Goal: Check status: Check status

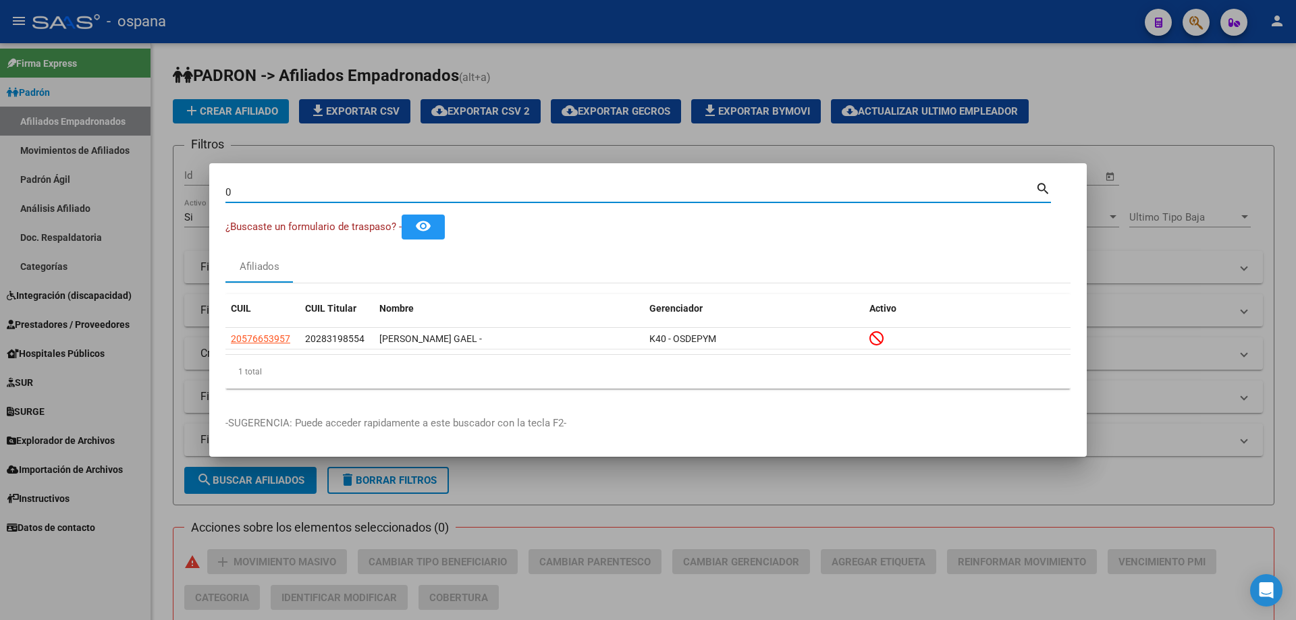
drag, startPoint x: 290, startPoint y: 194, endPoint x: 194, endPoint y: 173, distance: 98.1
click at [194, 173] on div "0 Buscar (apellido, dni, cuil, nro traspaso, cuit, obra social) search ¿Buscast…" at bounding box center [648, 310] width 1296 height 620
type input "26762456"
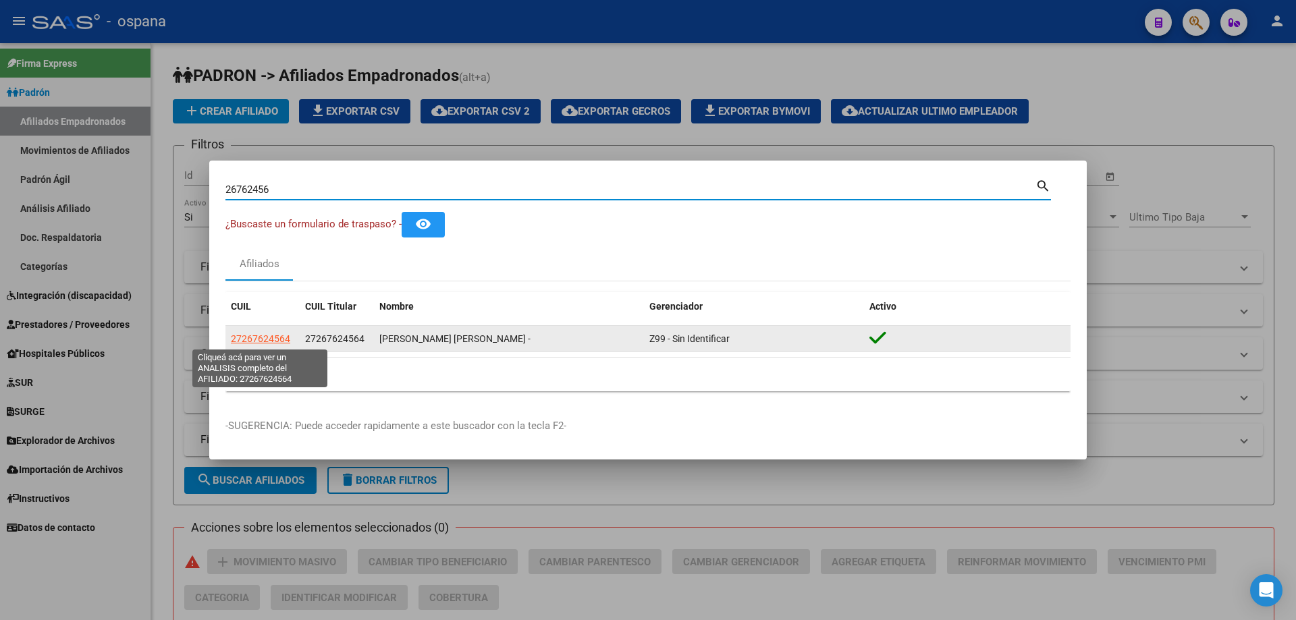
click at [277, 343] on span "27267624564" at bounding box center [260, 338] width 59 height 11
type textarea "27267624564"
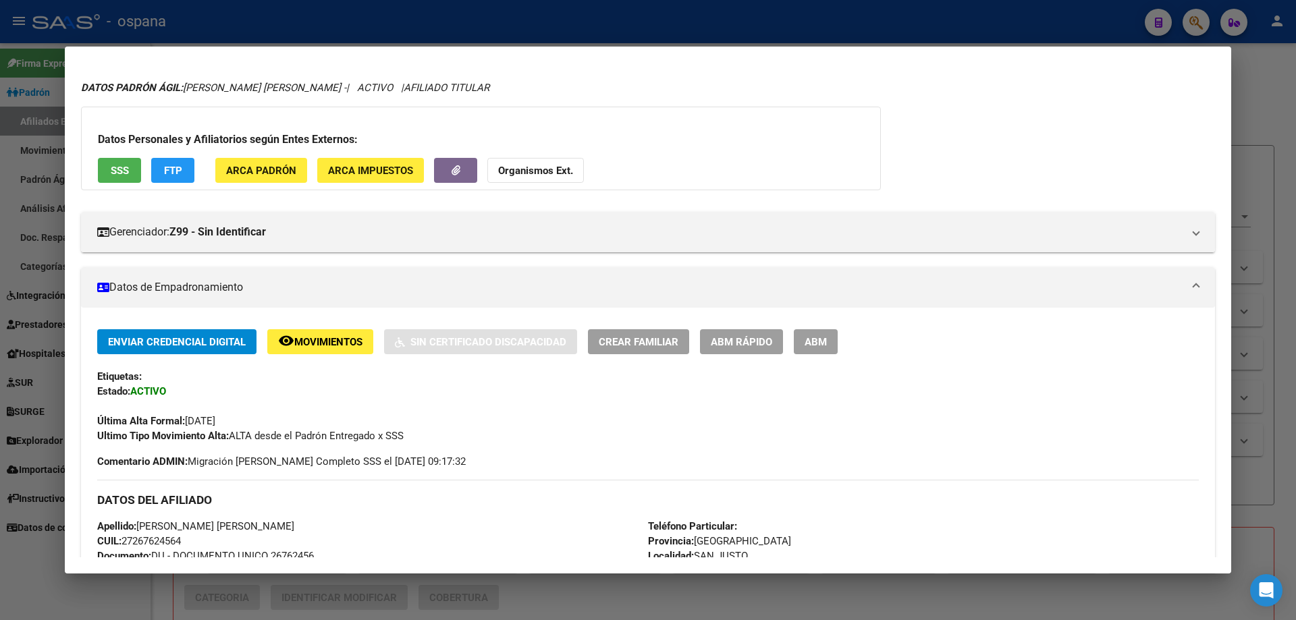
scroll to position [30, 0]
click at [124, 178] on button "SSS" at bounding box center [119, 171] width 43 height 25
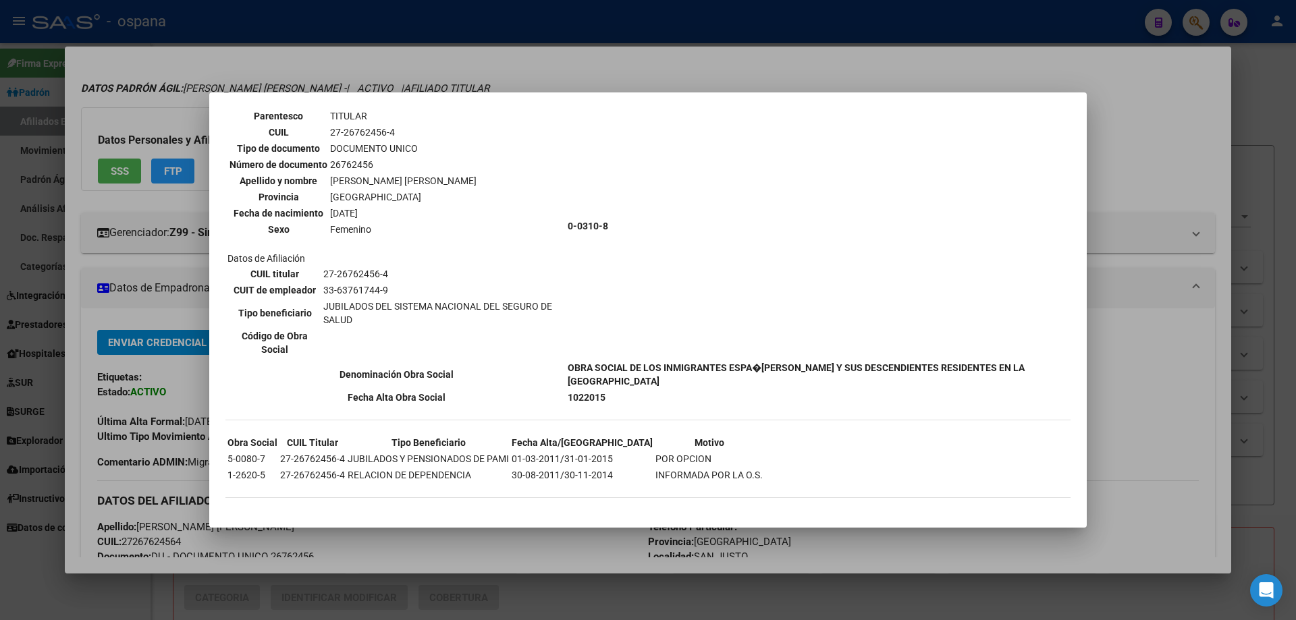
scroll to position [17, 0]
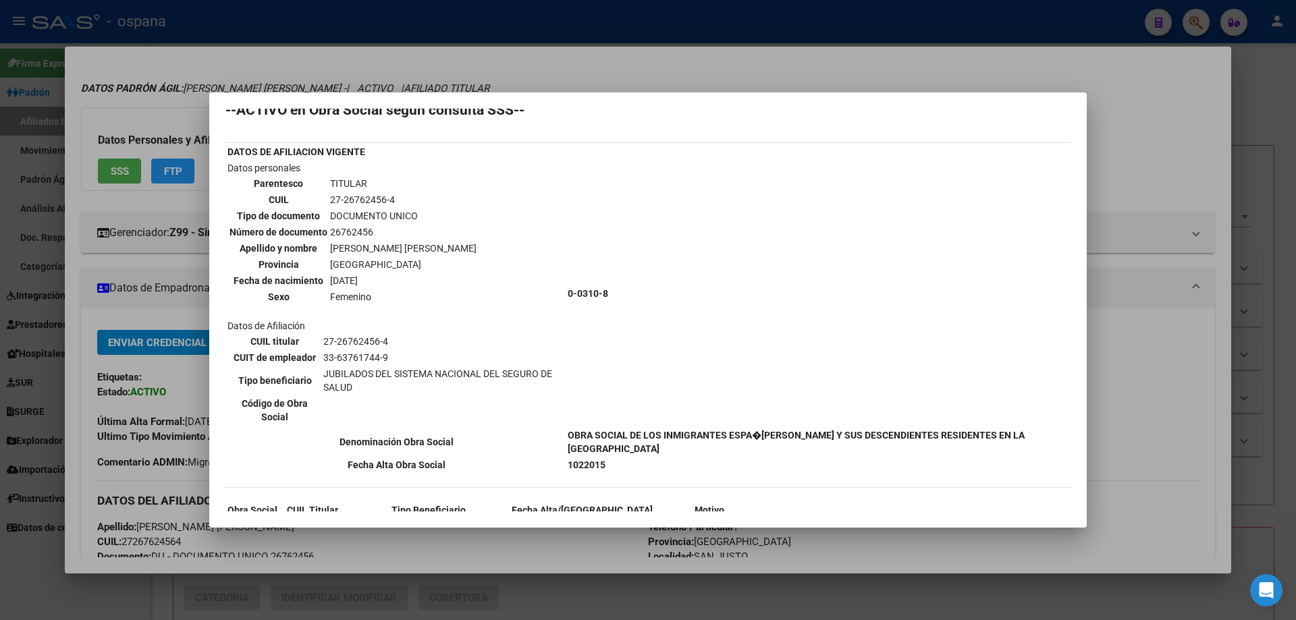
click at [99, 101] on div at bounding box center [648, 310] width 1296 height 620
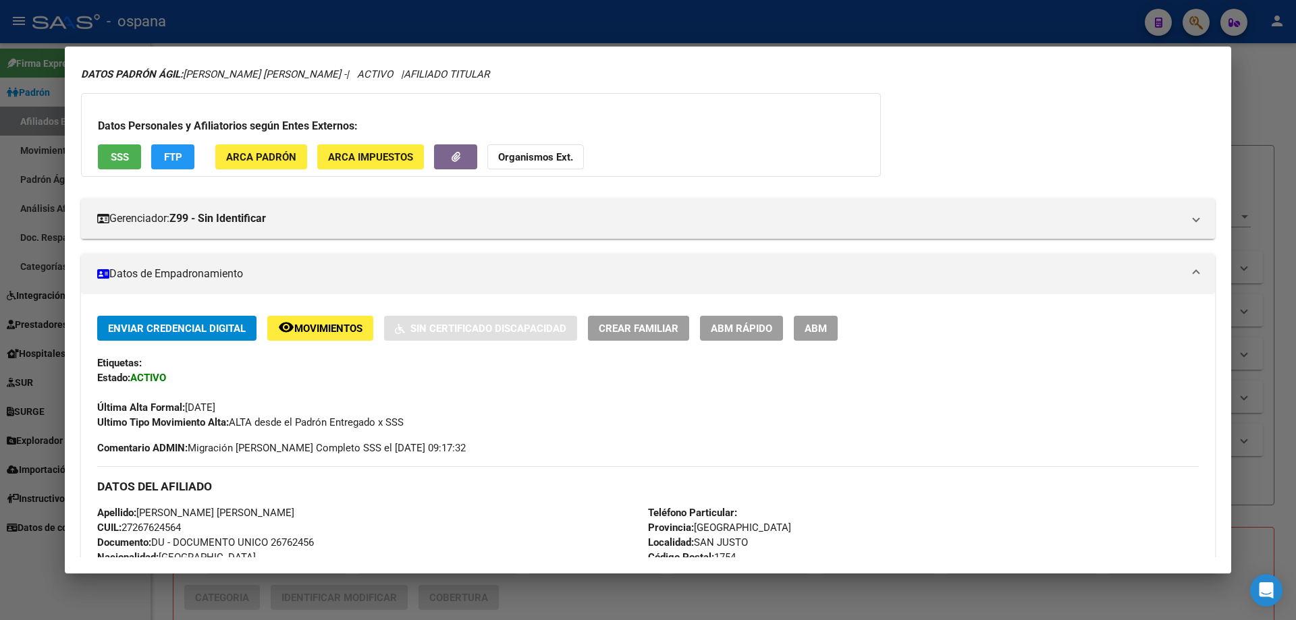
scroll to position [30, 0]
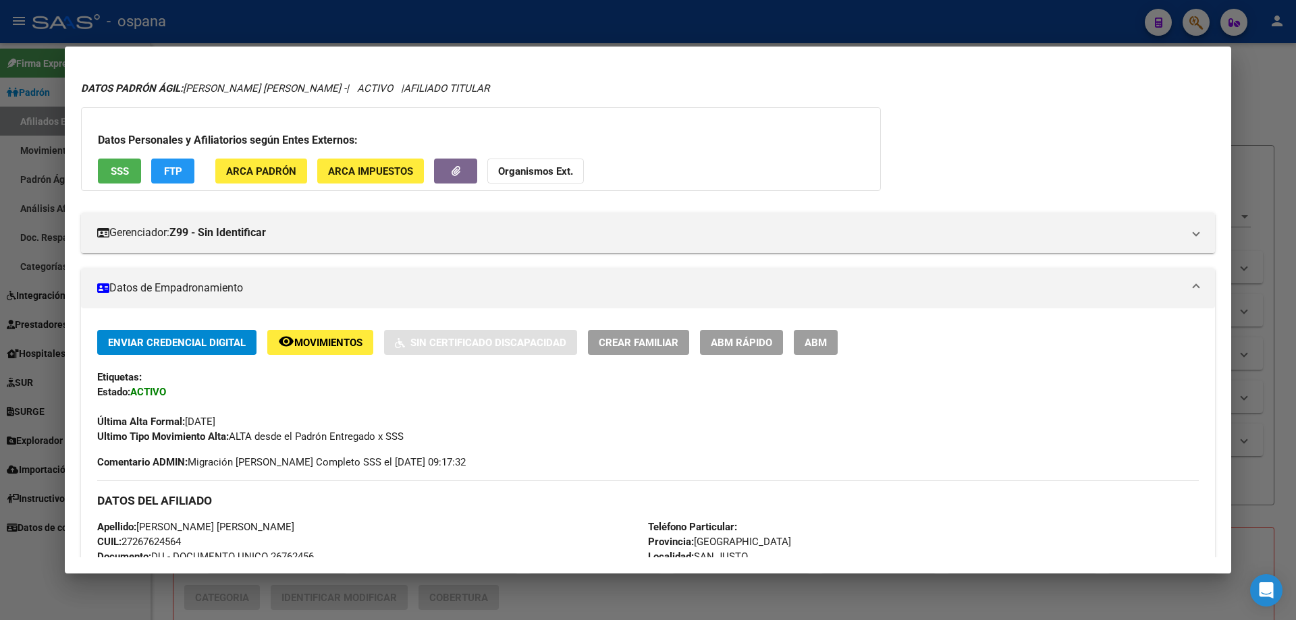
click at [273, 618] on div at bounding box center [648, 310] width 1296 height 620
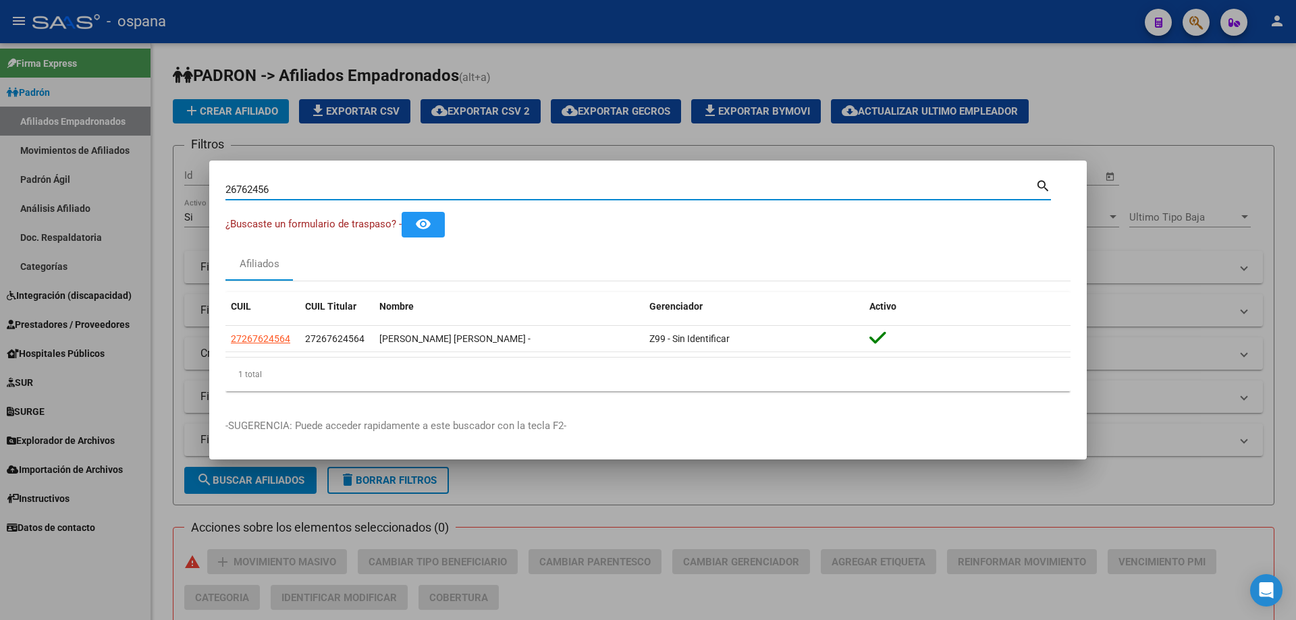
drag, startPoint x: 275, startPoint y: 186, endPoint x: 169, endPoint y: 134, distance: 118.3
click at [169, 134] on div "26762456 Buscar (apellido, dni, cuil, nro traspaso, cuit, obra social) search ¿…" at bounding box center [648, 310] width 1296 height 620
drag, startPoint x: 279, startPoint y: 187, endPoint x: 46, endPoint y: 122, distance: 241.7
click at [47, 122] on div "7668848 Buscar (apellido, dni, cuil, nro traspaso, cuit, obra social) search ¿B…" at bounding box center [648, 310] width 1296 height 620
type input "5109967"
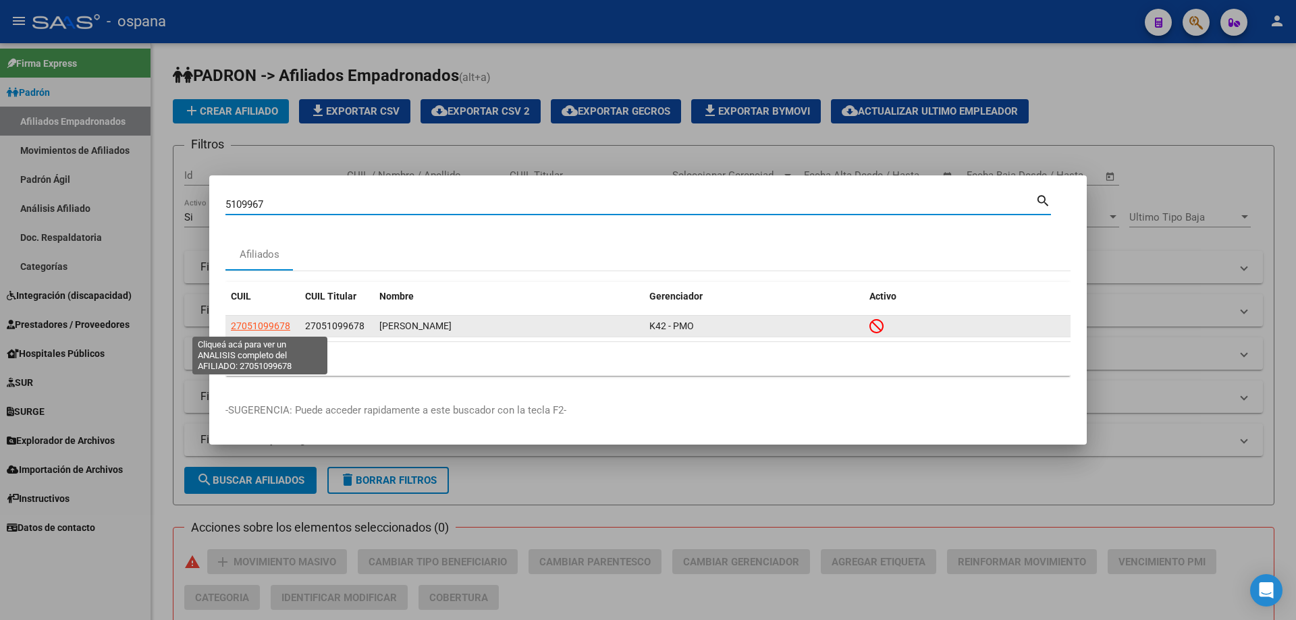
click at [257, 322] on span "27051099678" at bounding box center [260, 326] width 59 height 11
type textarea "27051099678"
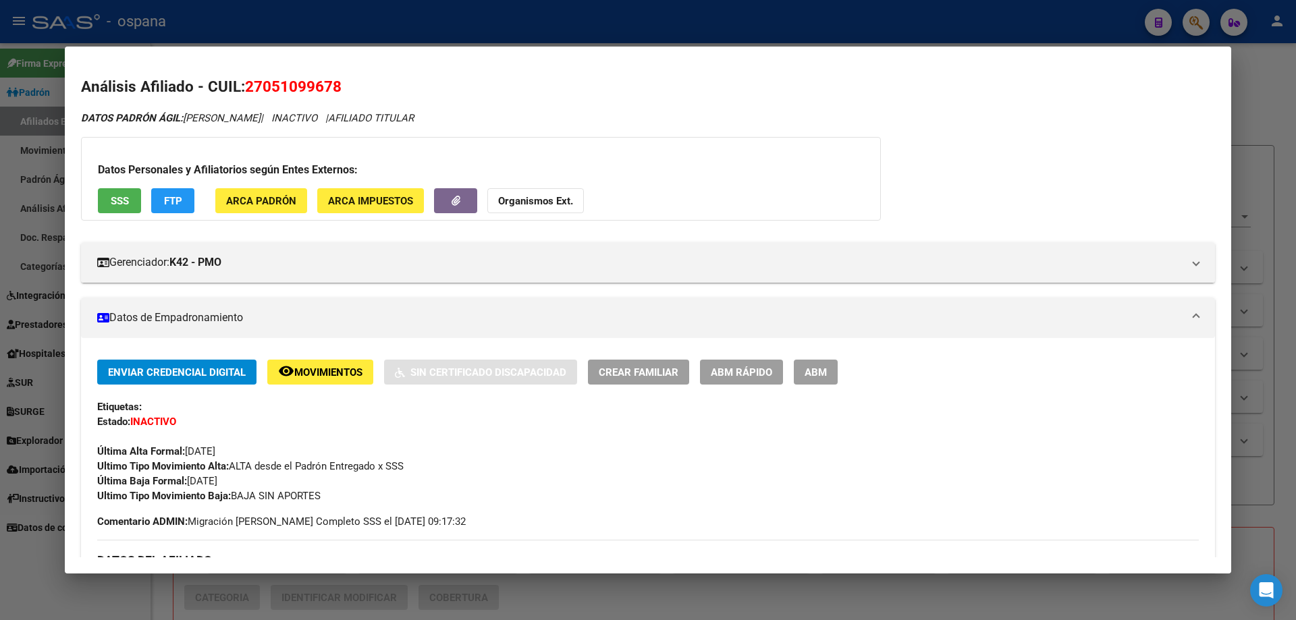
click at [298, 368] on span "Movimientos" at bounding box center [328, 372] width 68 height 12
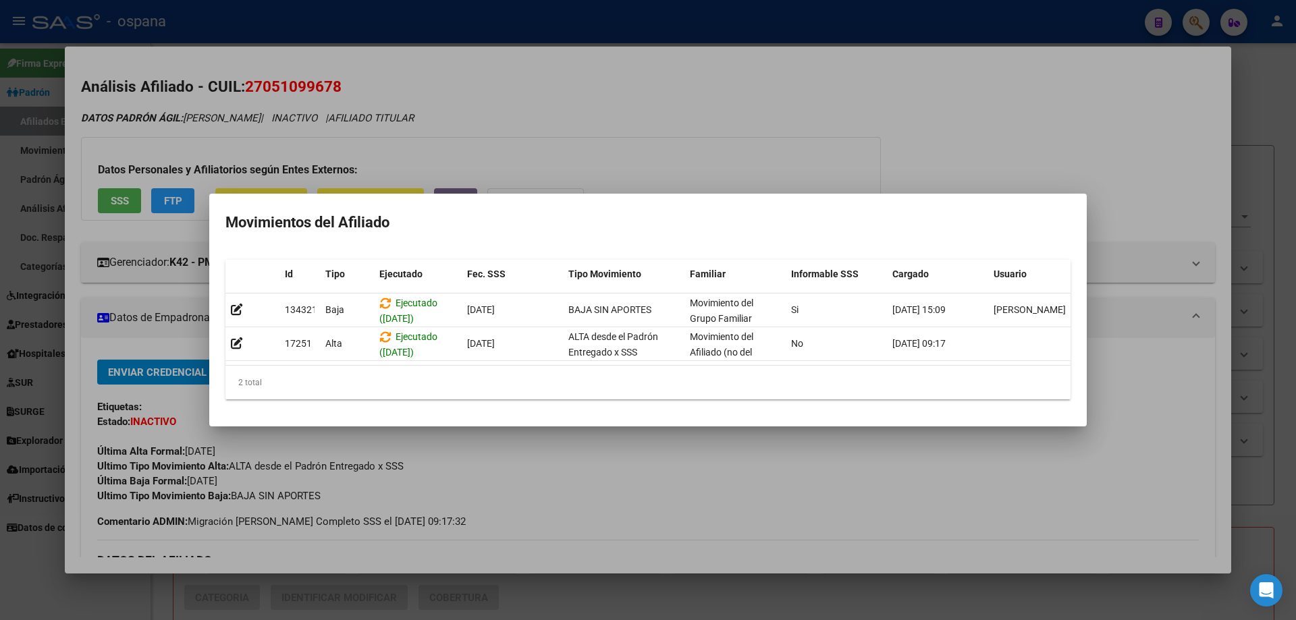
click at [128, 232] on div at bounding box center [648, 310] width 1296 height 620
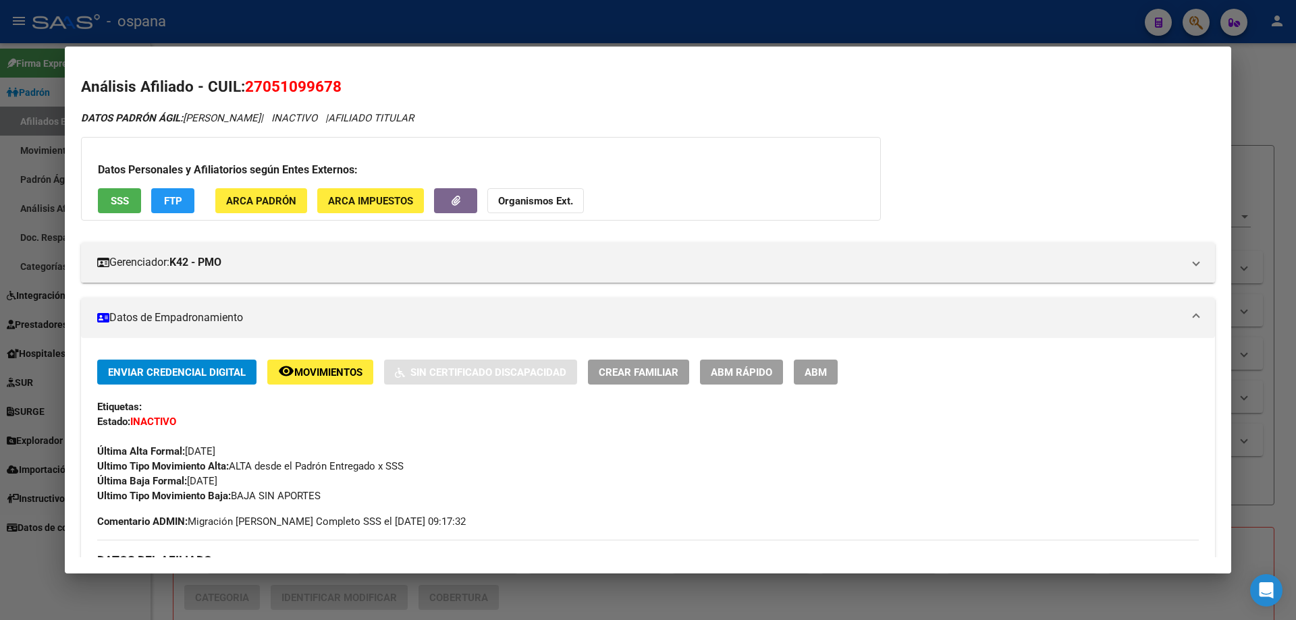
click at [184, 201] on button "FTP" at bounding box center [172, 200] width 43 height 25
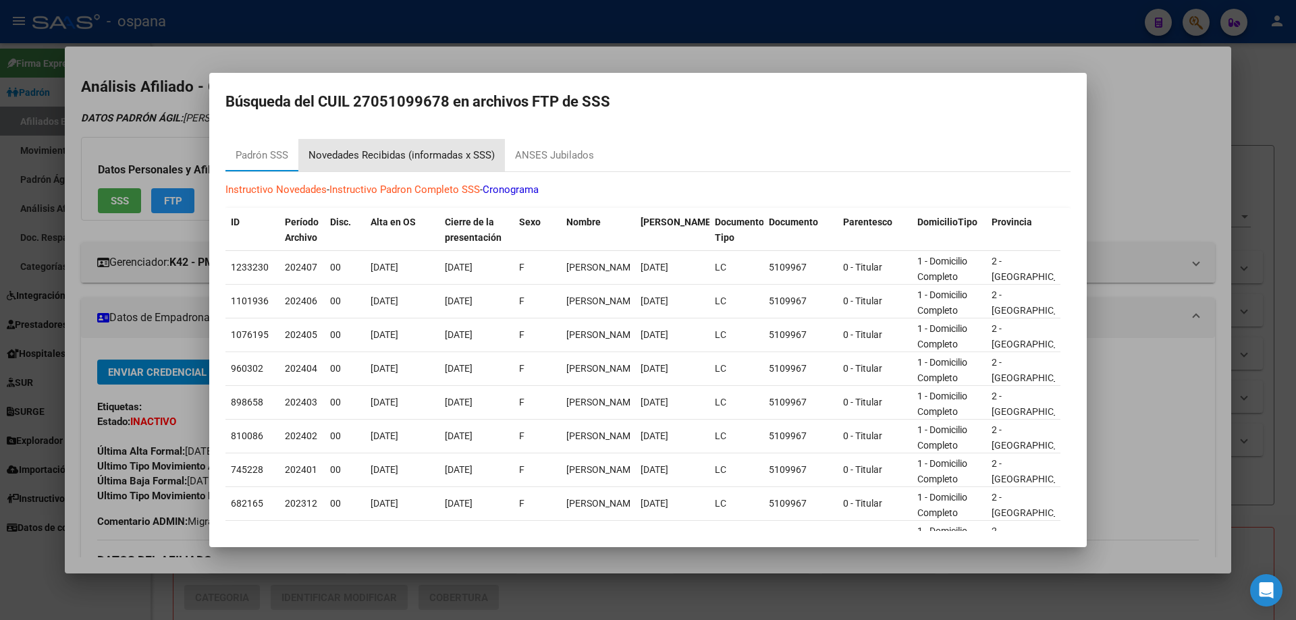
click at [383, 159] on div "Novedades Recibidas (informadas x SSS)" at bounding box center [401, 156] width 186 height 16
